Goal: Task Accomplishment & Management: Manage account settings

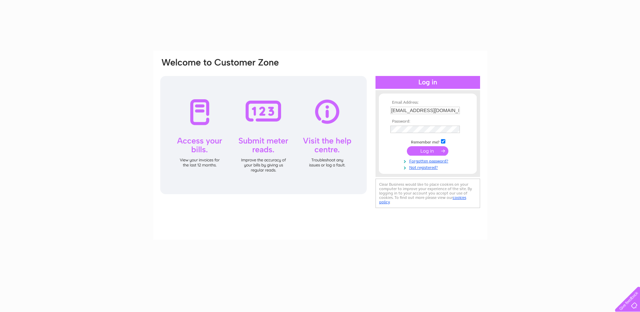
click at [431, 150] on input "submit" at bounding box center [428, 150] width 42 height 9
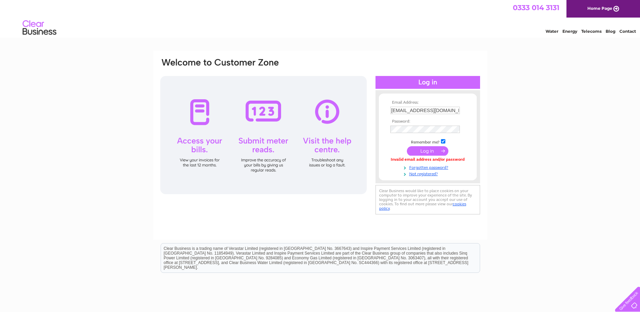
click at [429, 152] on input "submit" at bounding box center [428, 150] width 42 height 9
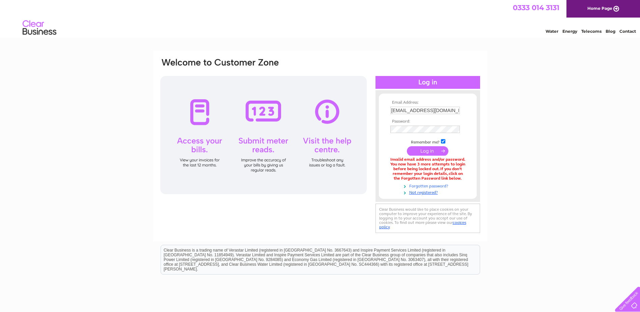
click at [428, 185] on link "Forgotten password?" at bounding box center [428, 185] width 77 height 6
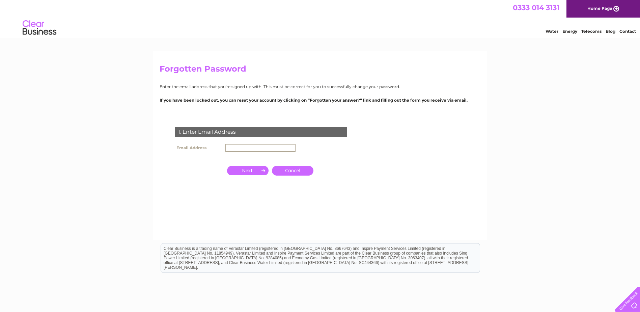
click at [240, 146] on input "text" at bounding box center [260, 148] width 70 height 8
type input "cmcmahon@standrews-children.org.uk"
click at [252, 170] on input "button" at bounding box center [248, 169] width 42 height 9
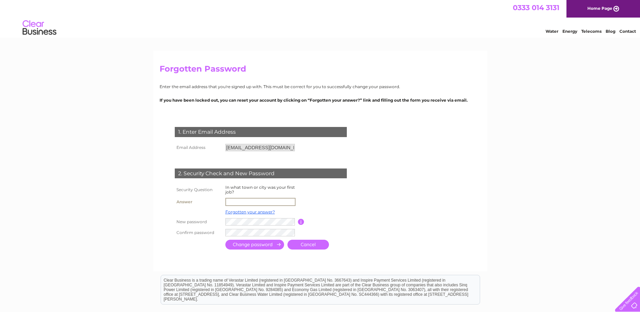
click at [244, 201] on input "text" at bounding box center [260, 202] width 70 height 8
type input "Edinburgh"
click at [251, 244] on input "submit" at bounding box center [254, 245] width 59 height 10
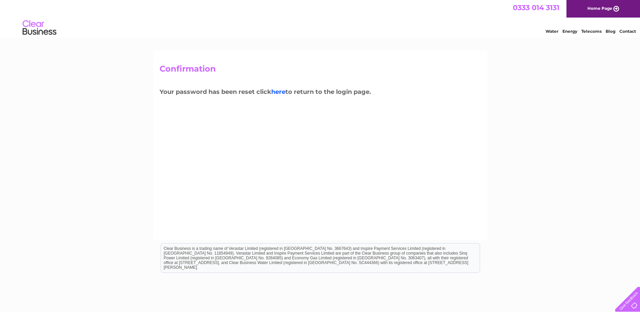
click at [279, 90] on link "here" at bounding box center [278, 91] width 14 height 7
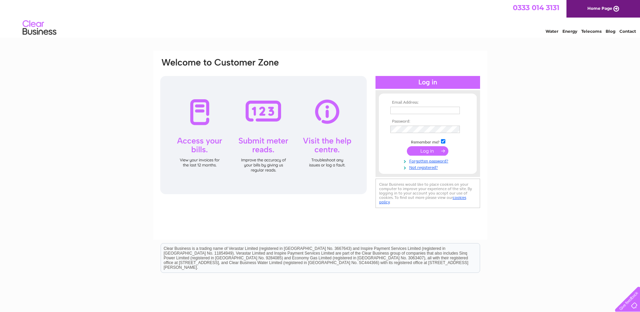
type input "[EMAIL_ADDRESS][DOMAIN_NAME]"
click at [352, 132] on div "Email Address: cmcmahon@standrews-children.org.uk Password:" at bounding box center [320, 133] width 321 height 153
click at [420, 151] on input "submit" at bounding box center [428, 151] width 42 height 9
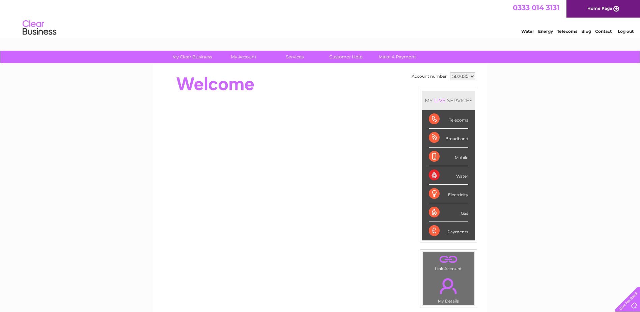
click at [471, 74] on select "502035 904370" at bounding box center [462, 76] width 25 height 8
select select "904370"
click at [450, 72] on select "502035 904370" at bounding box center [462, 76] width 25 height 8
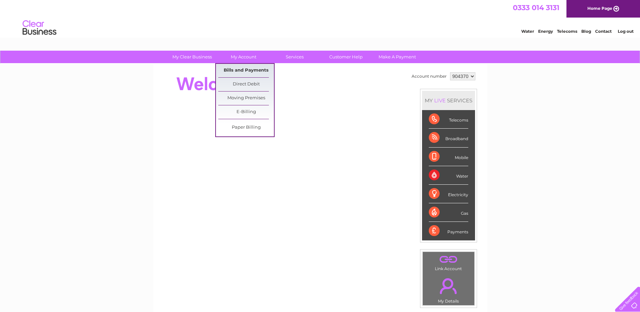
click at [239, 68] on link "Bills and Payments" at bounding box center [246, 70] width 56 height 13
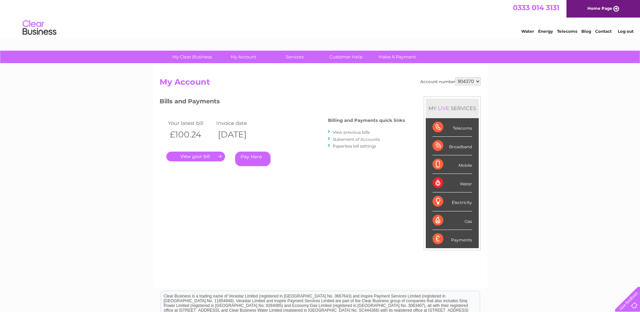
click at [198, 155] on link "." at bounding box center [195, 157] width 59 height 10
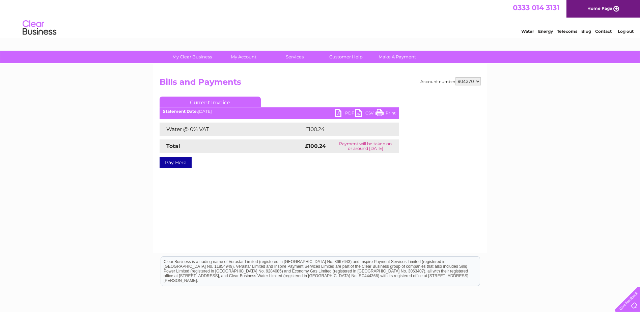
click at [347, 110] on link "PDF" at bounding box center [345, 114] width 20 height 10
